Goal: Navigation & Orientation: Find specific page/section

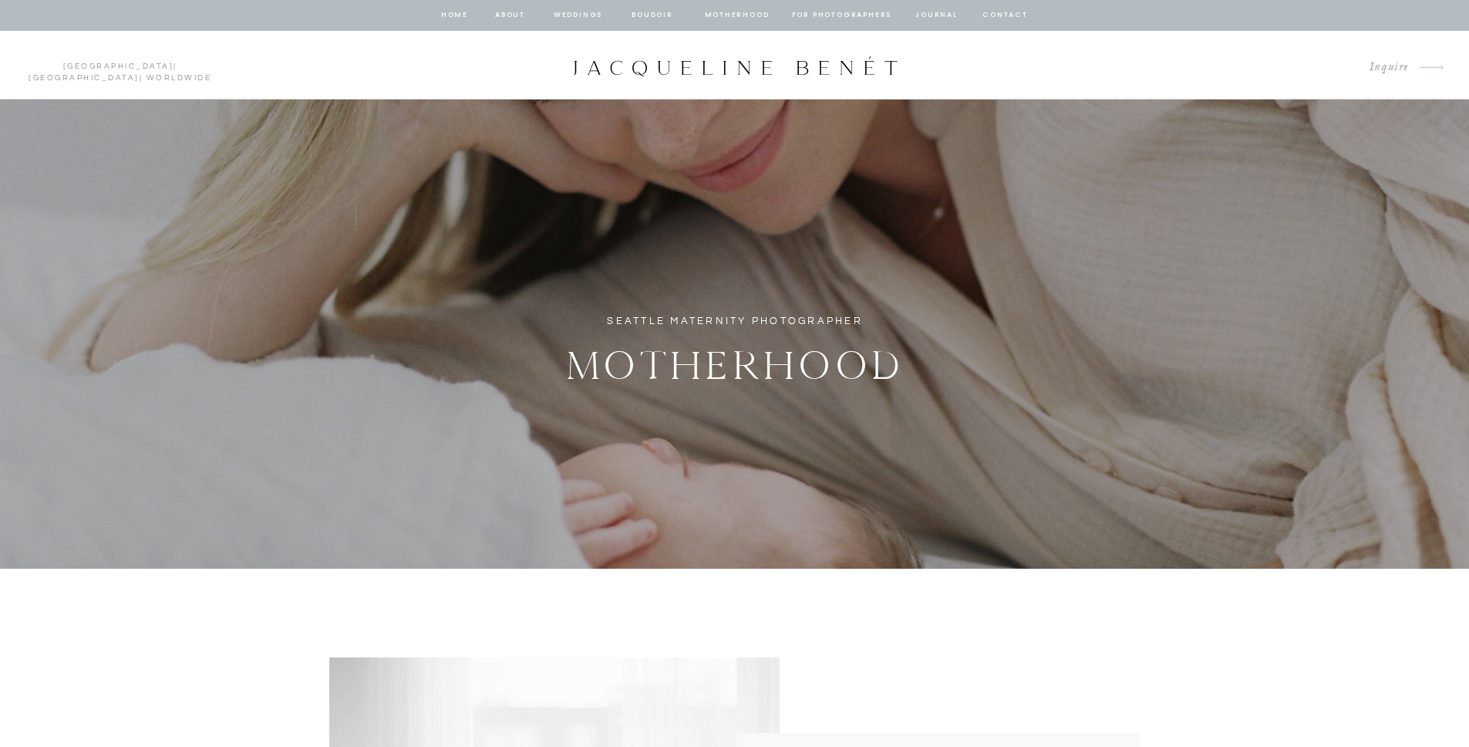
click at [588, 8] on nav "Weddings" at bounding box center [578, 15] width 52 height 14
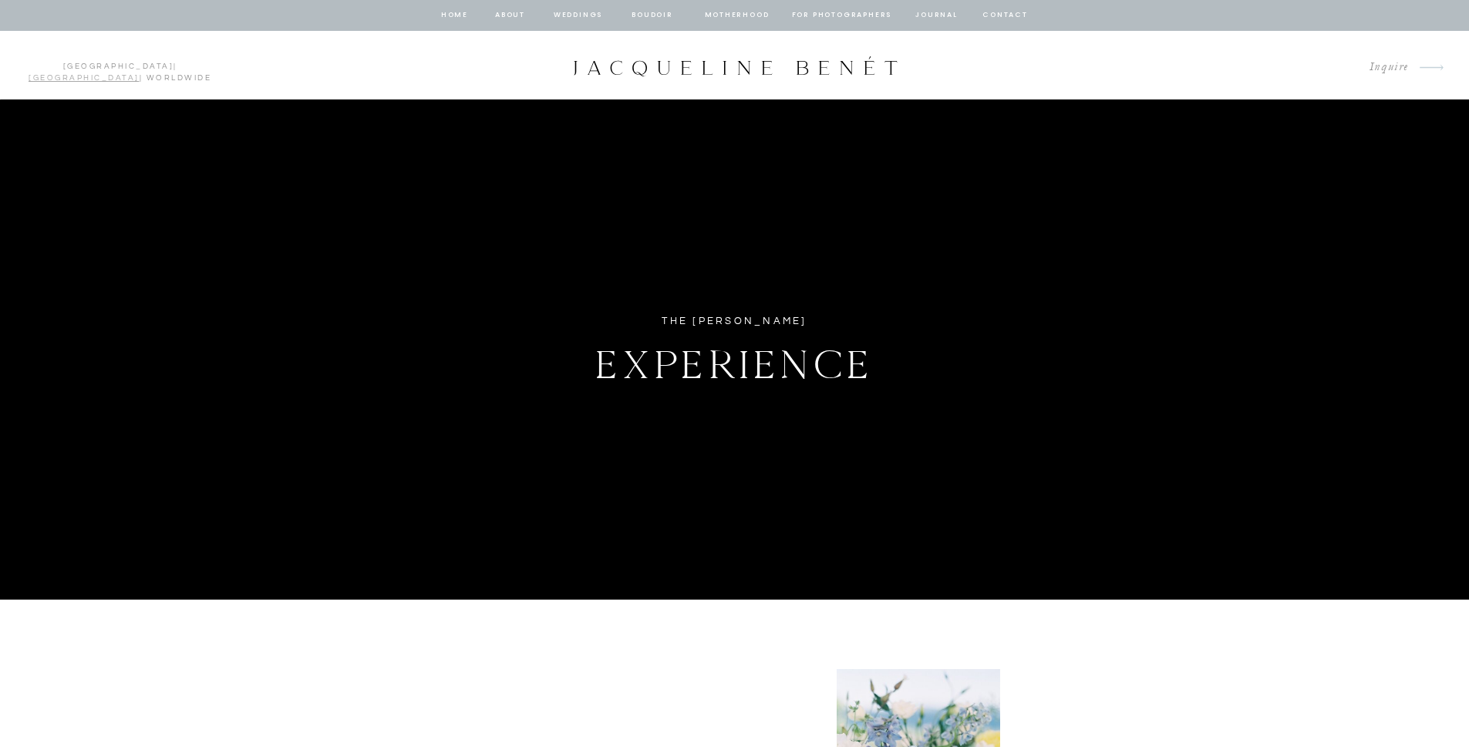
click at [116, 74] on link "[GEOGRAPHIC_DATA]" at bounding box center [84, 78] width 111 height 8
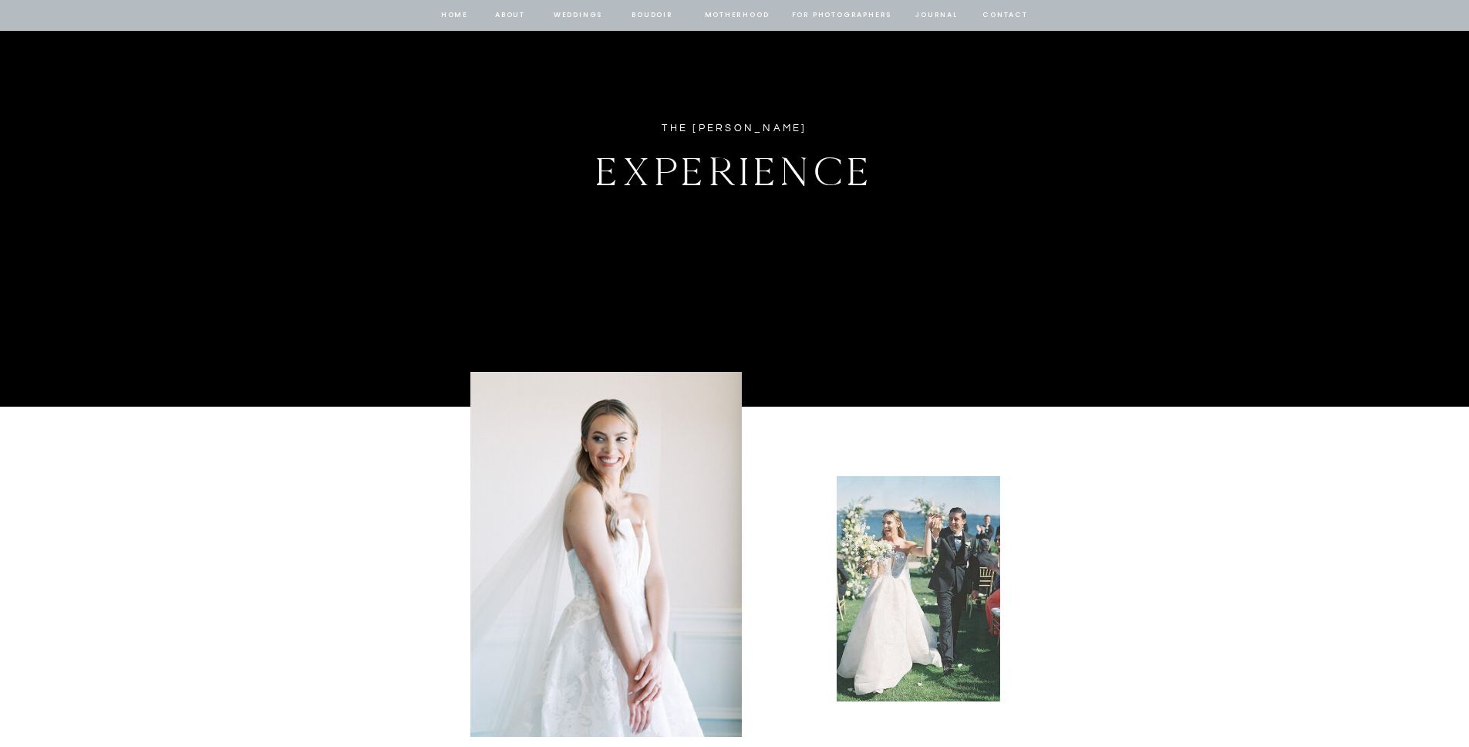
scroll to position [191, 0]
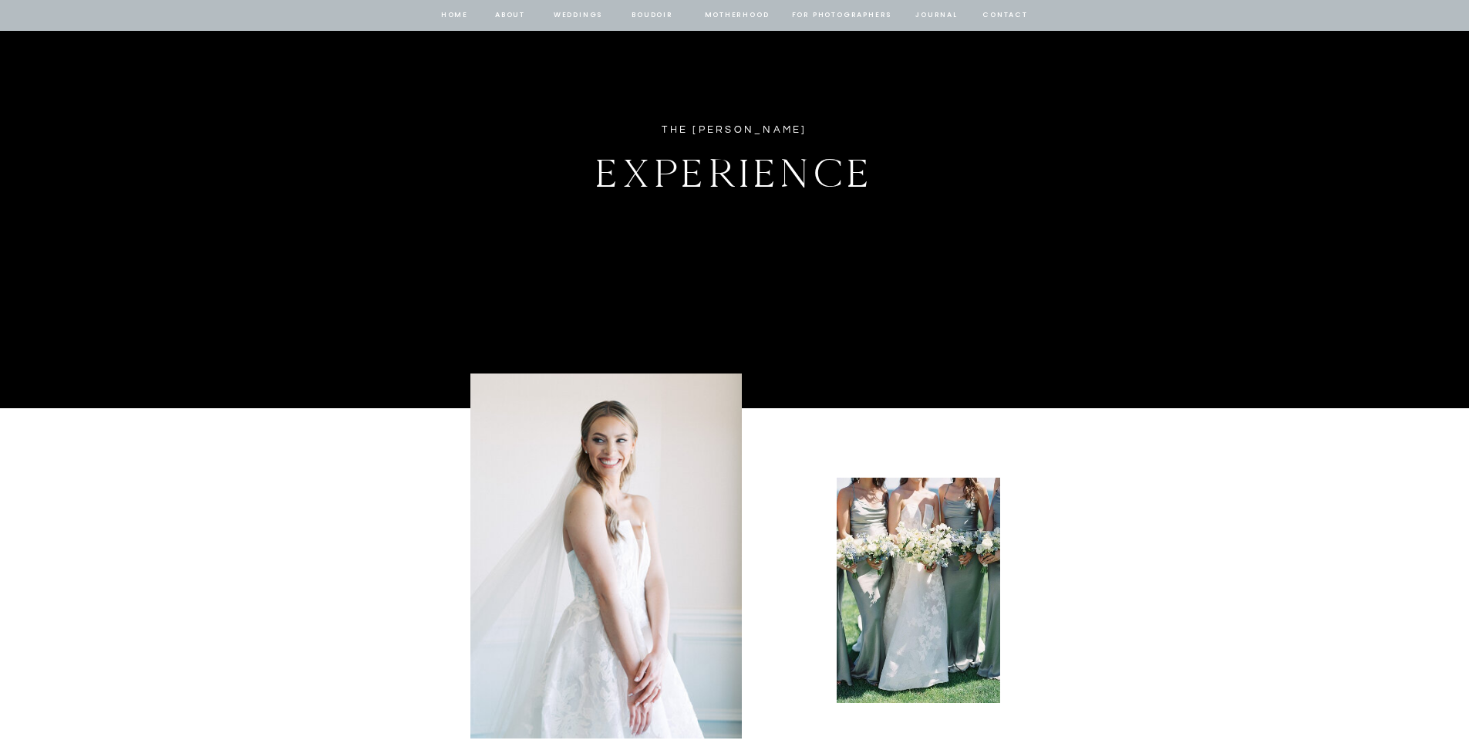
click at [929, 16] on nav "journal" at bounding box center [937, 15] width 48 height 14
